Goal: Book appointment/travel/reservation

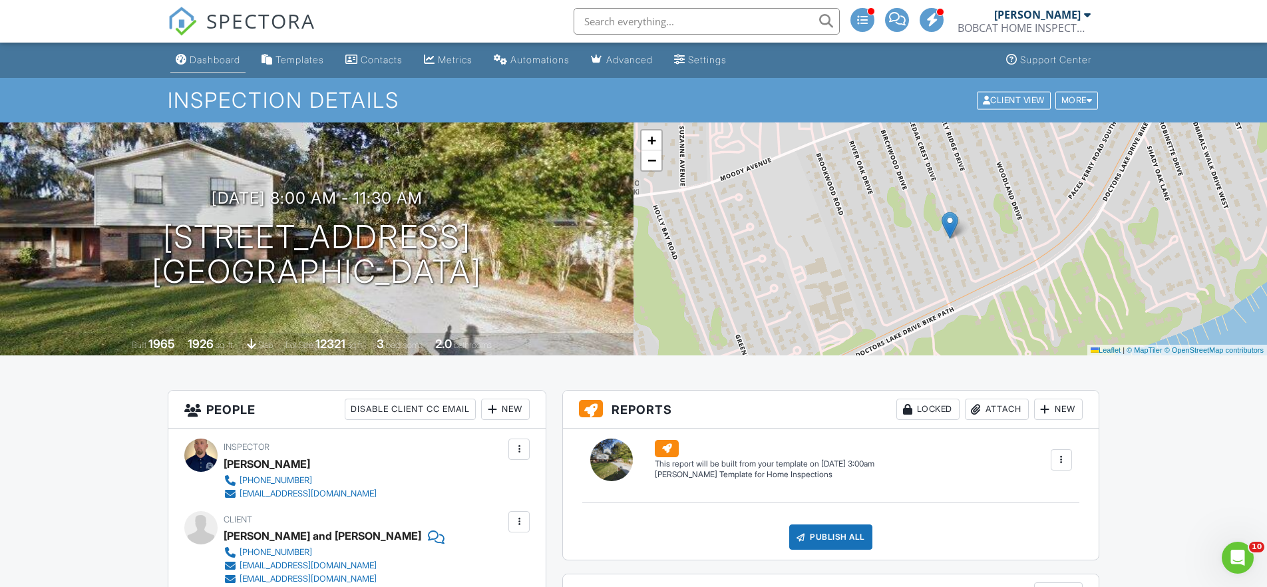
click at [215, 58] on div "Dashboard" at bounding box center [215, 59] width 51 height 11
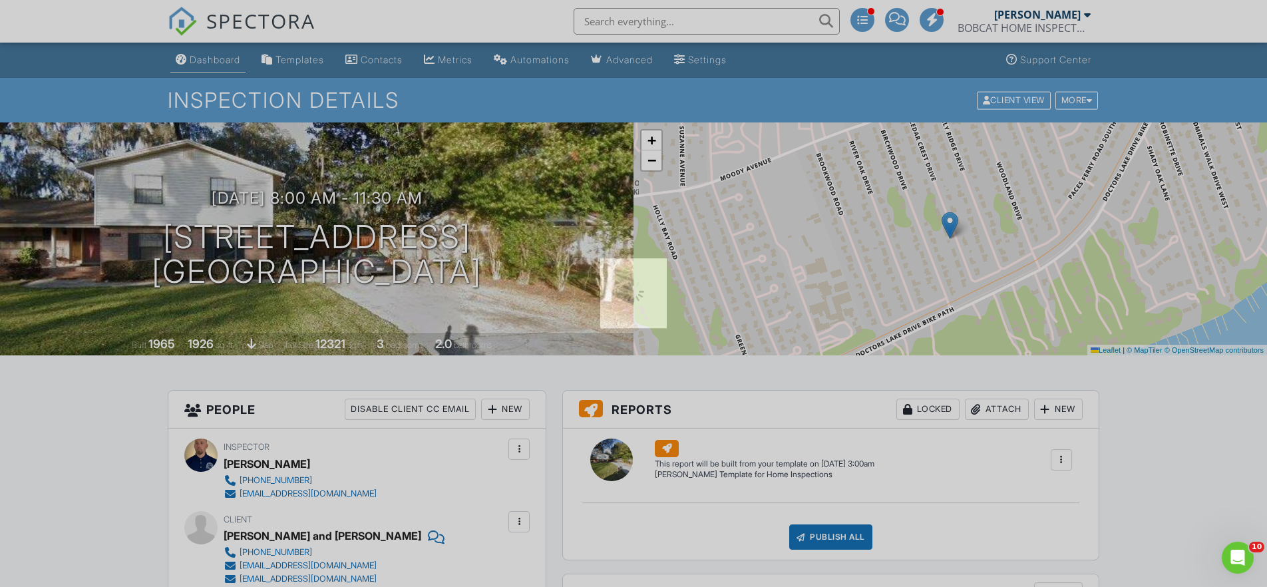
click at [215, 58] on div at bounding box center [633, 293] width 1267 height 587
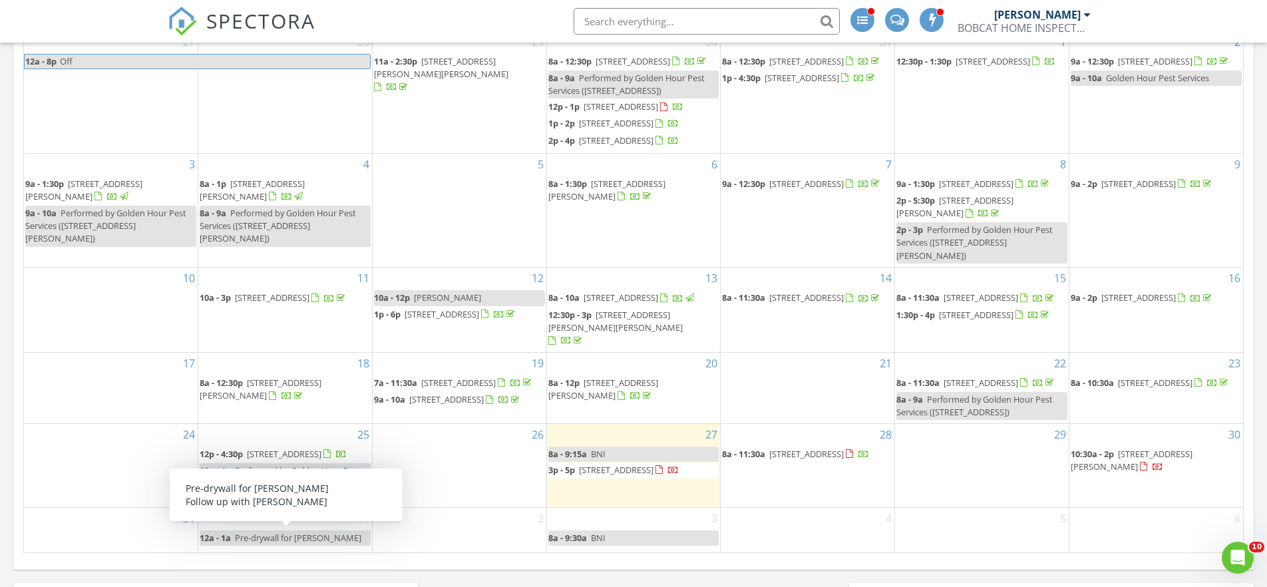
scroll to position [689, 0]
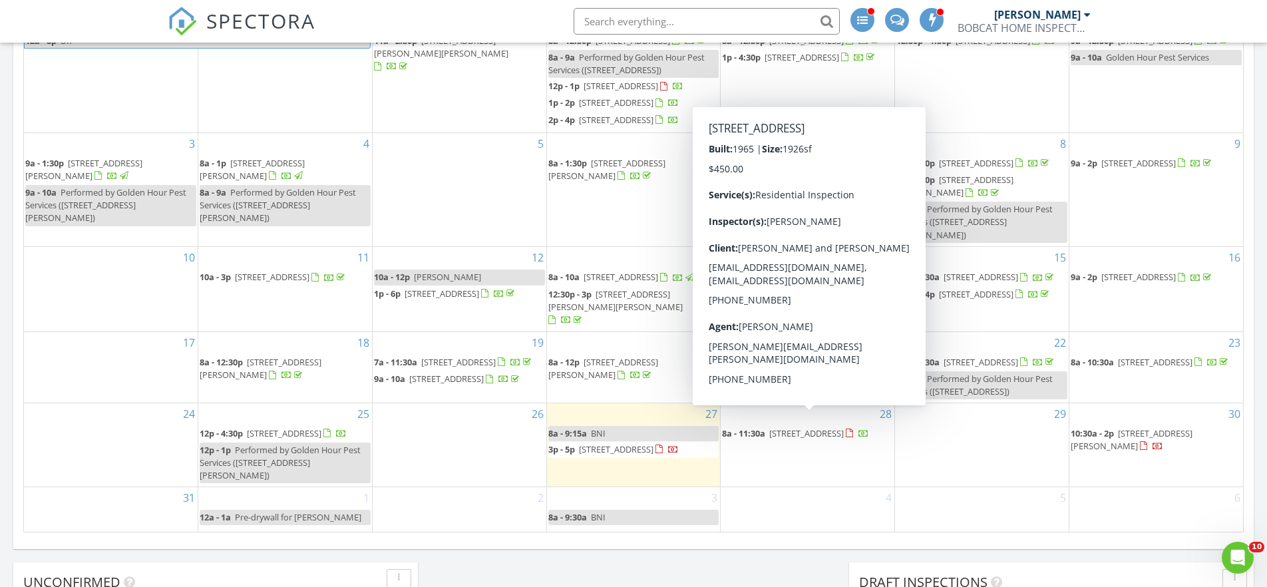
click at [800, 427] on span "2848 Cedarcrest Dr, Orange Park 32073" at bounding box center [806, 433] width 75 height 12
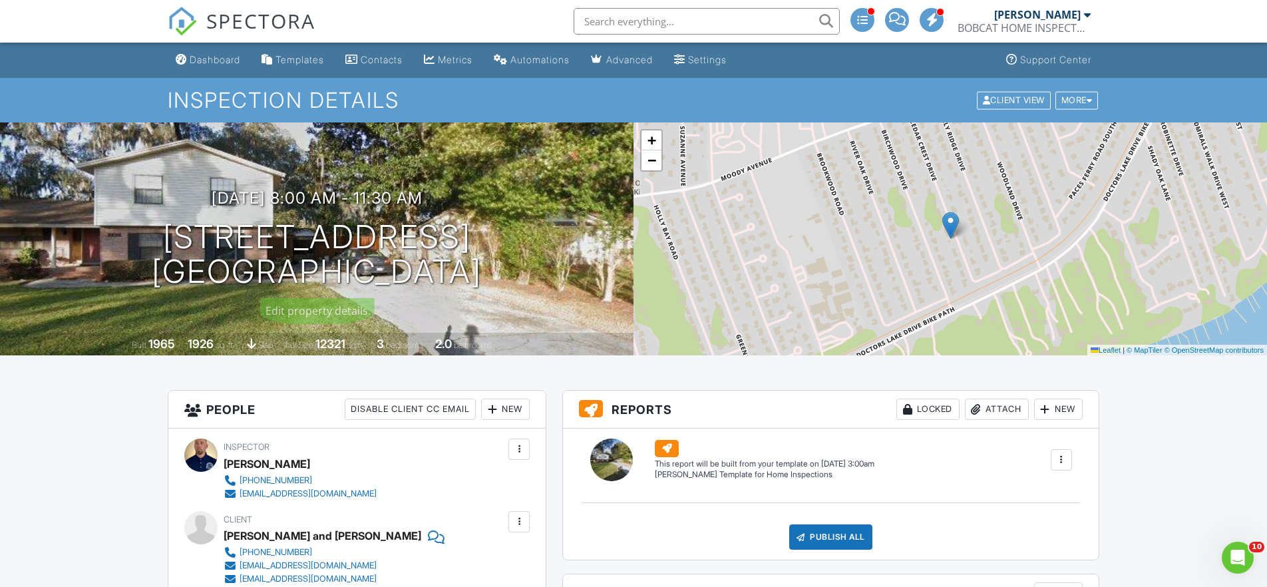
drag, startPoint x: 136, startPoint y: 222, endPoint x: 516, endPoint y: 276, distance: 383.7
click at [516, 276] on div "08/28/2025 8:00 am - 11:30 am 2848 Cedarcrest Dr Orange Park, FL 32073" at bounding box center [316, 239] width 633 height 100
copy h1 "2848 Cedarcrest Dr Orange Park, FL 32073"
